Goal: Task Accomplishment & Management: Manage account settings

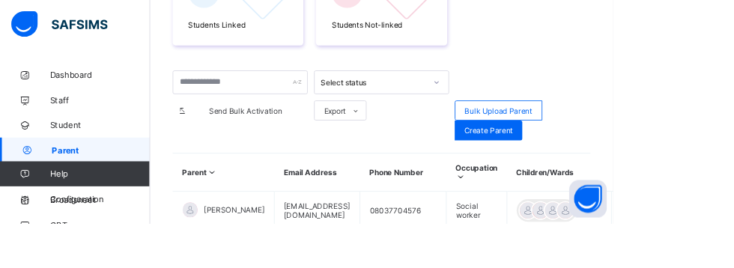
scroll to position [267, 0]
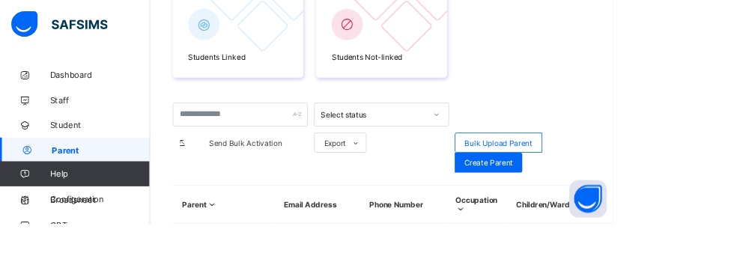
click at [249, 163] on div "Send Bulk Activation" at bounding box center [288, 171] width 162 height 24
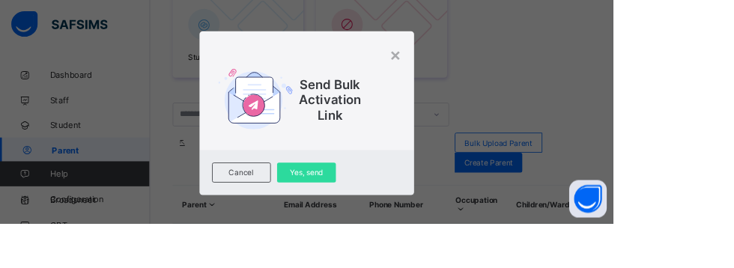
click at [481, 78] on div "×" at bounding box center [474, 64] width 14 height 25
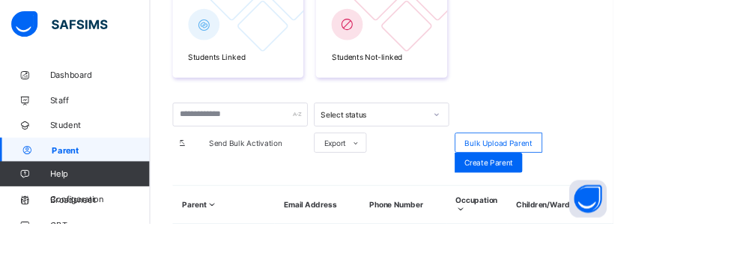
scroll to position [300, 0]
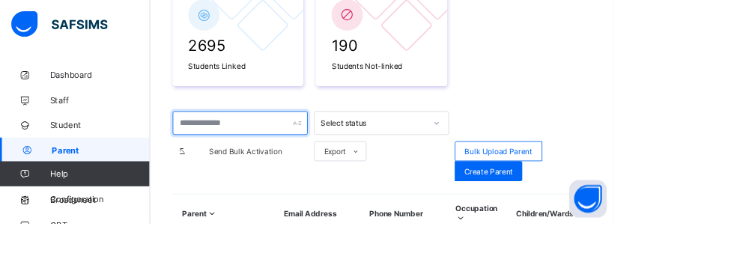
click at [239, 147] on input "text" at bounding box center [288, 147] width 162 height 28
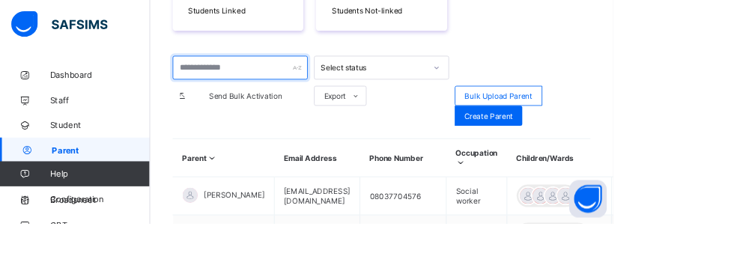
click at [252, 85] on input "text" at bounding box center [288, 81] width 162 height 28
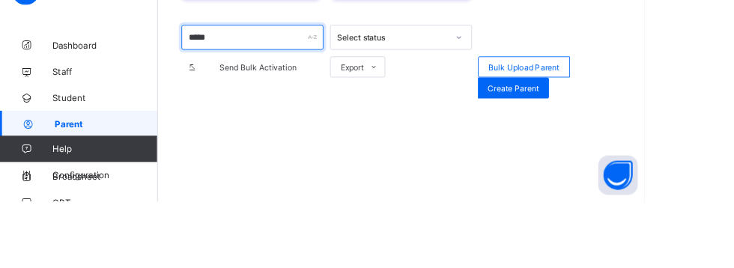
type input "*****"
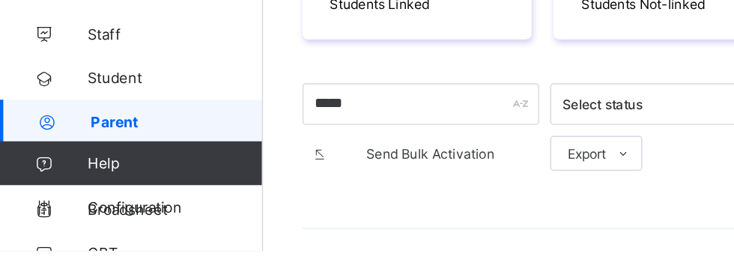
scroll to position [397, 0]
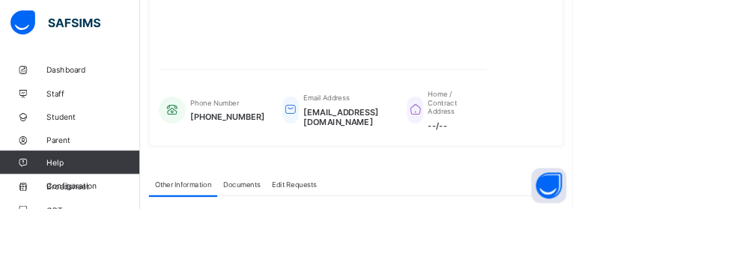
scroll to position [392, 0]
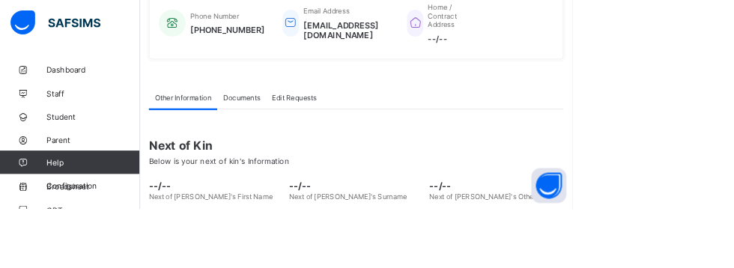
click at [77, 181] on span "Parent" at bounding box center [120, 180] width 120 height 12
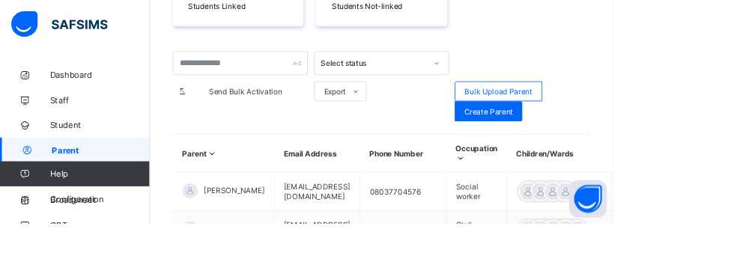
scroll to position [372, 0]
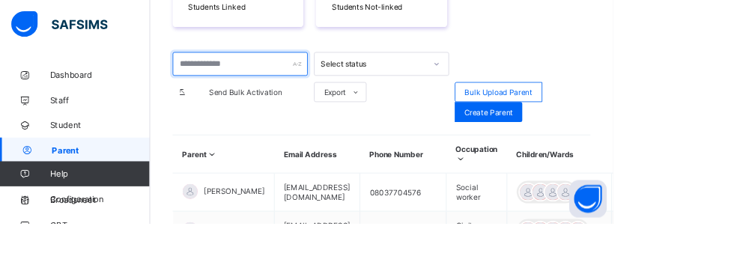
click at [246, 77] on input "text" at bounding box center [288, 76] width 162 height 28
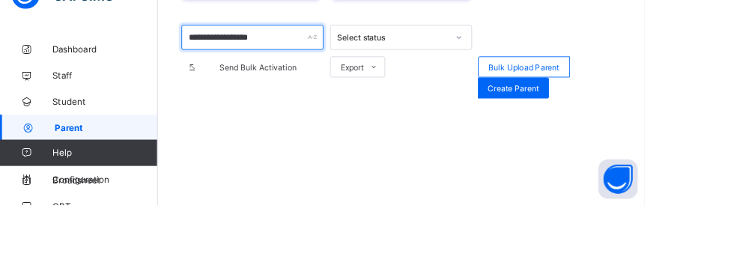
type input "**********"
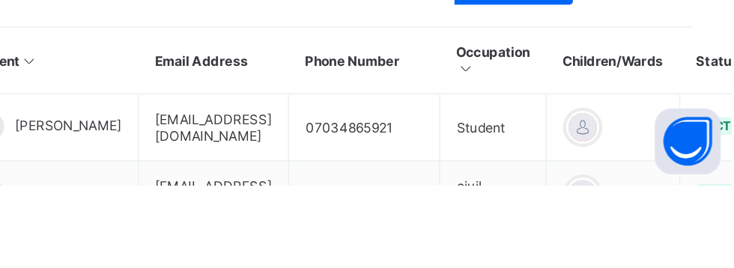
scroll to position [375, 0]
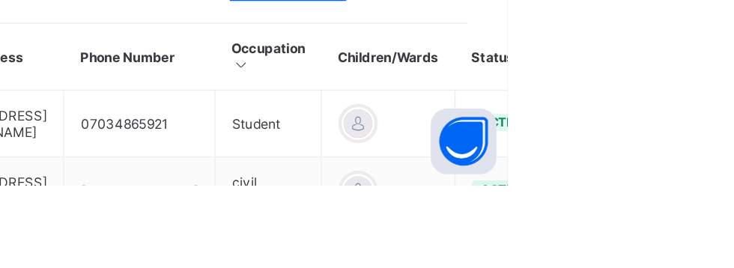
click at [0, 0] on ul "Edit Parent View Profile Reset Password Resend Activation Link Change Email Lin…" at bounding box center [0, 0] width 0 height 0
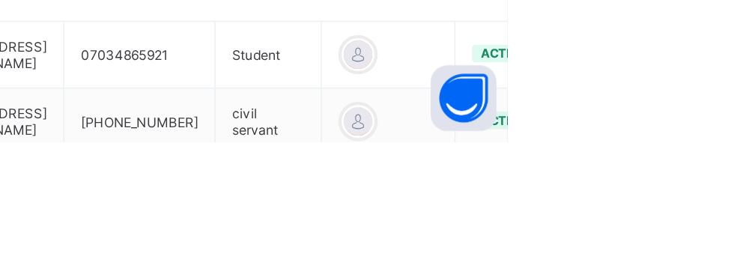
scroll to position [395, 0]
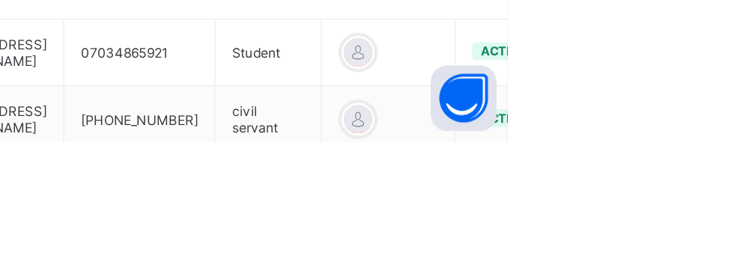
click at [0, 0] on div "Resend Activation Link" at bounding box center [0, 0] width 0 height 0
click at [431, 261] on td "[EMAIL_ADDRESS][DOMAIN_NAME]" at bounding box center [380, 253] width 103 height 46
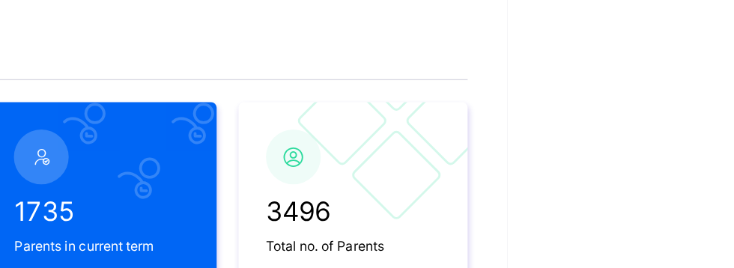
scroll to position [66, 0]
